Goal: Navigation & Orientation: Find specific page/section

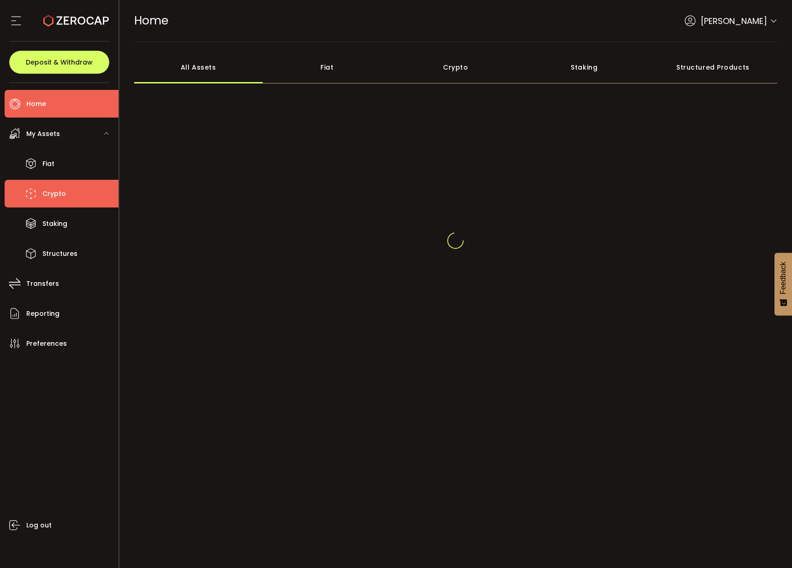
click at [79, 193] on li "Crypto" at bounding box center [62, 194] width 114 height 28
